Goal: Navigation & Orientation: Find specific page/section

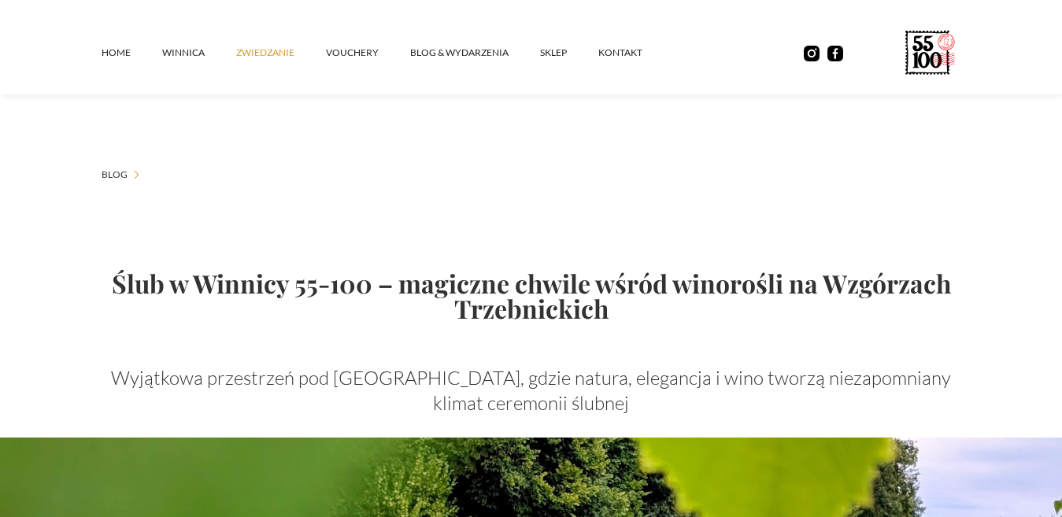
click at [263, 54] on link "ZWIEDZANIE" at bounding box center [281, 52] width 90 height 47
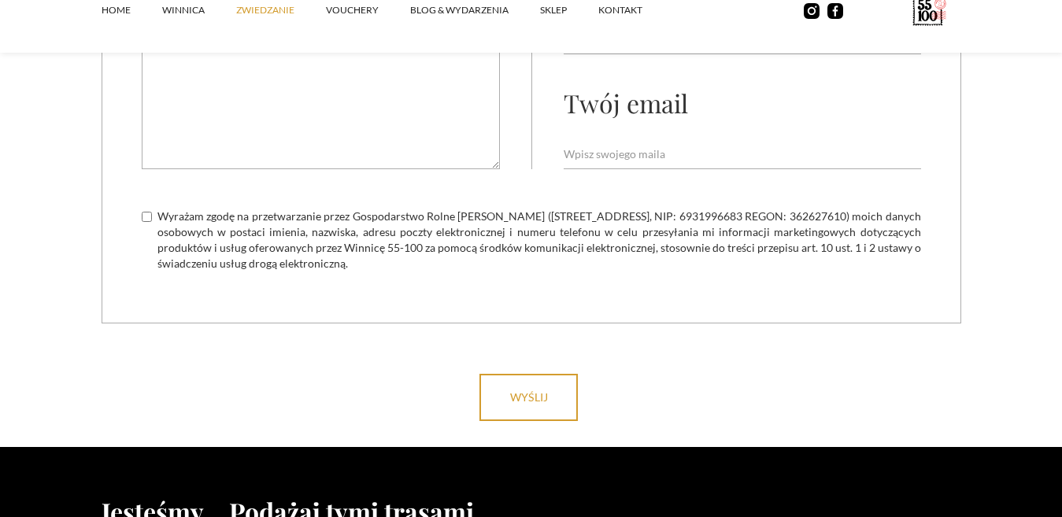
scroll to position [4800, 0]
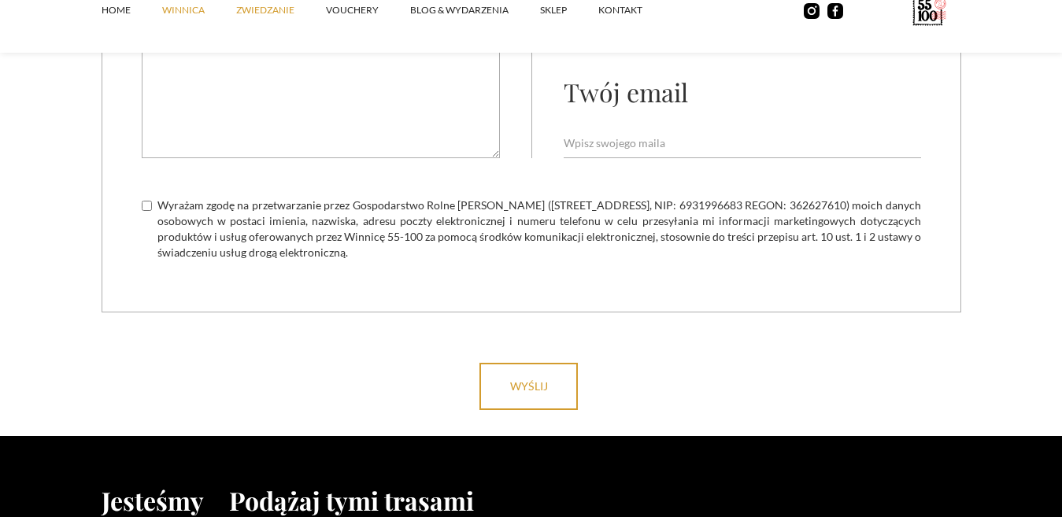
click at [194, 13] on link "winnica" at bounding box center [199, 10] width 74 height 47
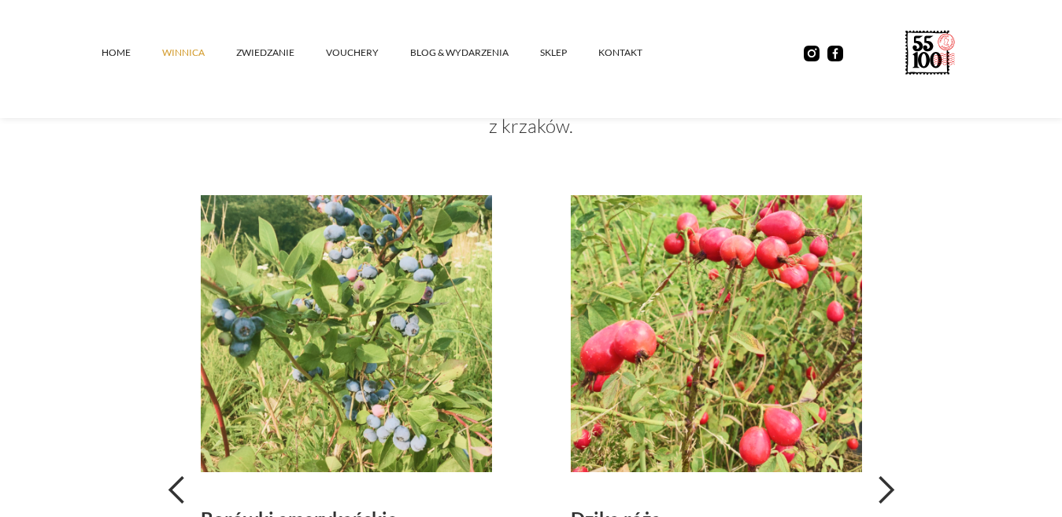
scroll to position [3148, 0]
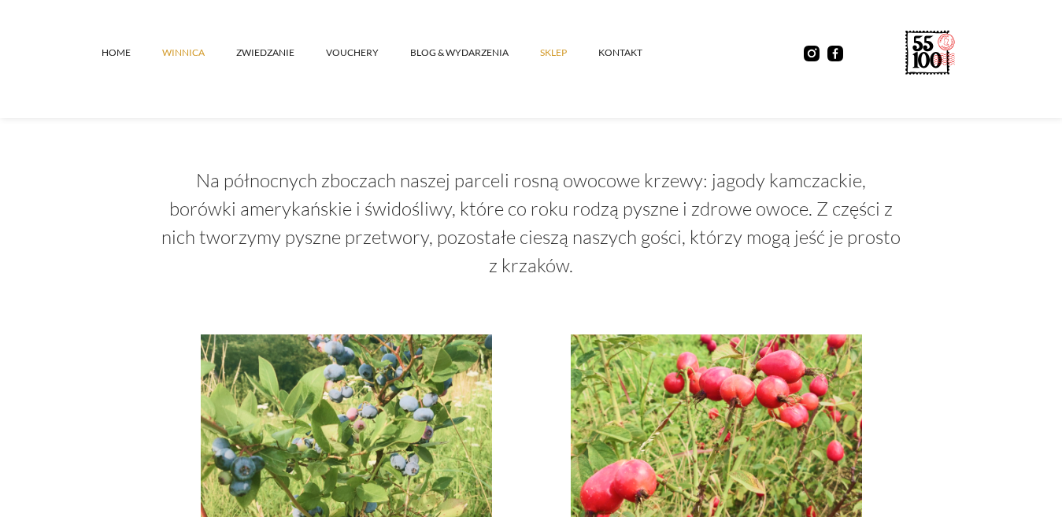
click at [555, 55] on link "SKLEP" at bounding box center [569, 52] width 58 height 47
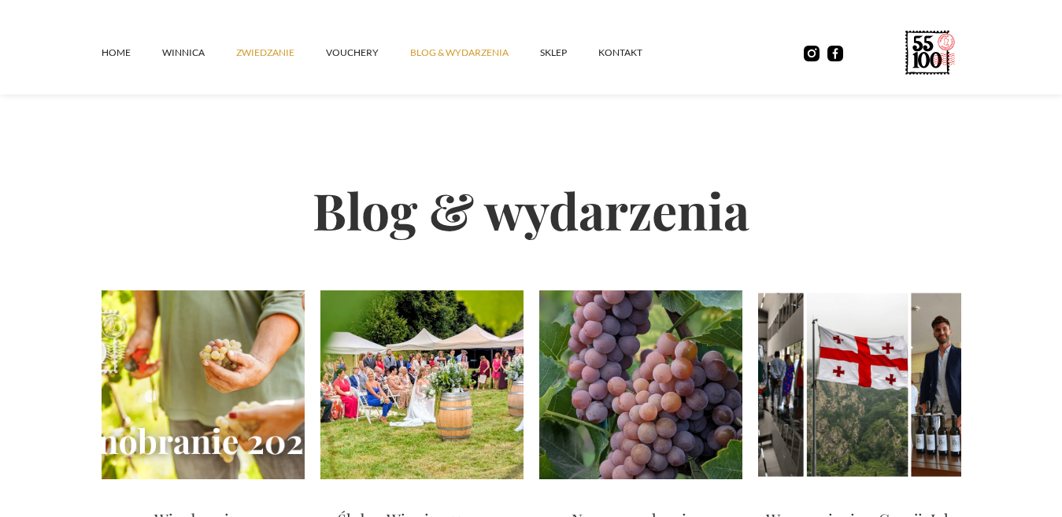
click at [283, 58] on link "ZWIEDZANIE" at bounding box center [281, 52] width 90 height 47
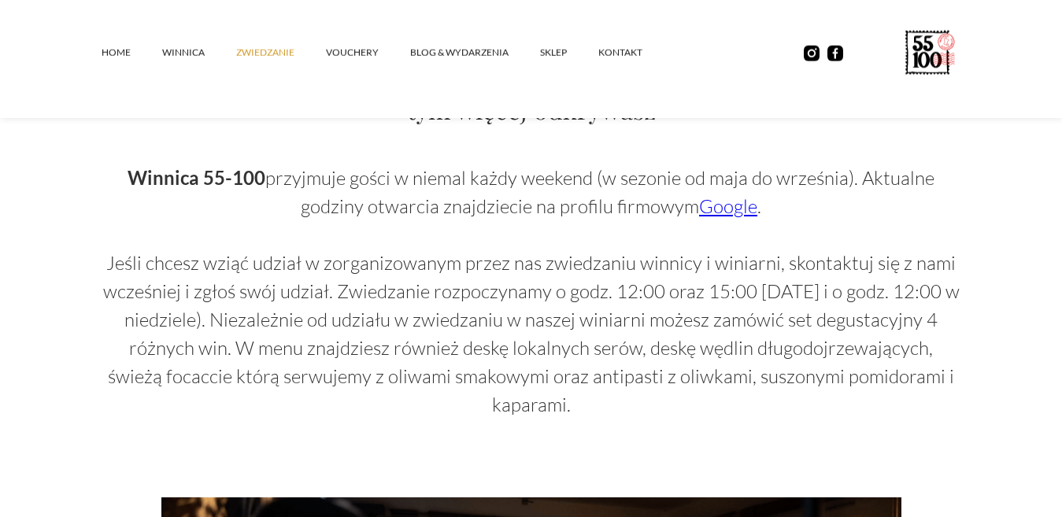
scroll to position [787, 0]
